Goal: Task Accomplishment & Management: Manage account settings

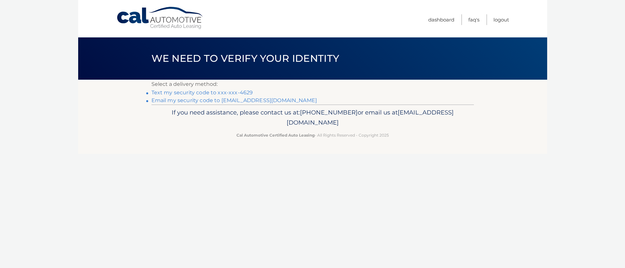
click at [221, 90] on link "Text my security code to xxx-xxx-4629" at bounding box center [202, 93] width 102 height 6
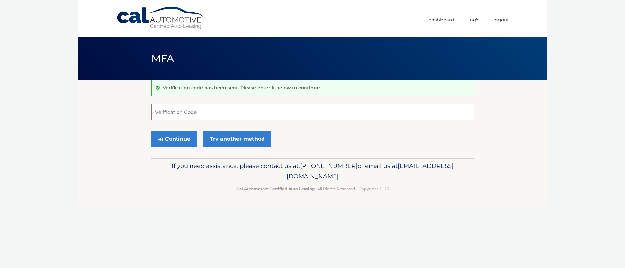
click at [207, 114] on input "Verification Code" at bounding box center [312, 112] width 322 height 16
type input "375520"
click at [162, 132] on button "Continue" at bounding box center [173, 139] width 45 height 16
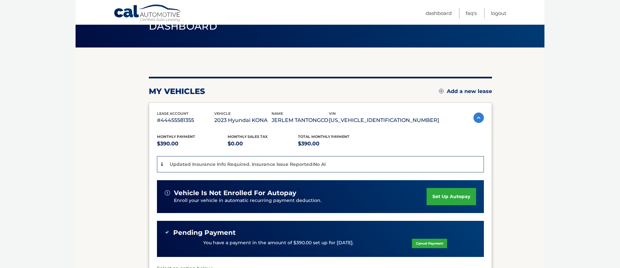
scroll to position [35, 0]
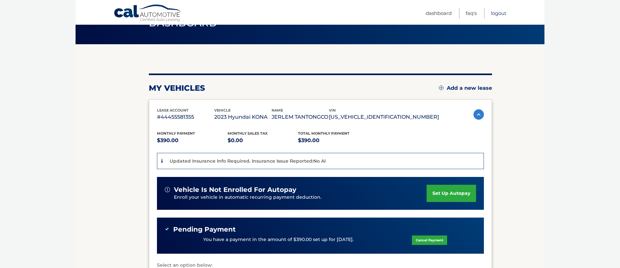
click at [505, 15] on link "Logout" at bounding box center [499, 13] width 16 height 11
